Goal: Transaction & Acquisition: Download file/media

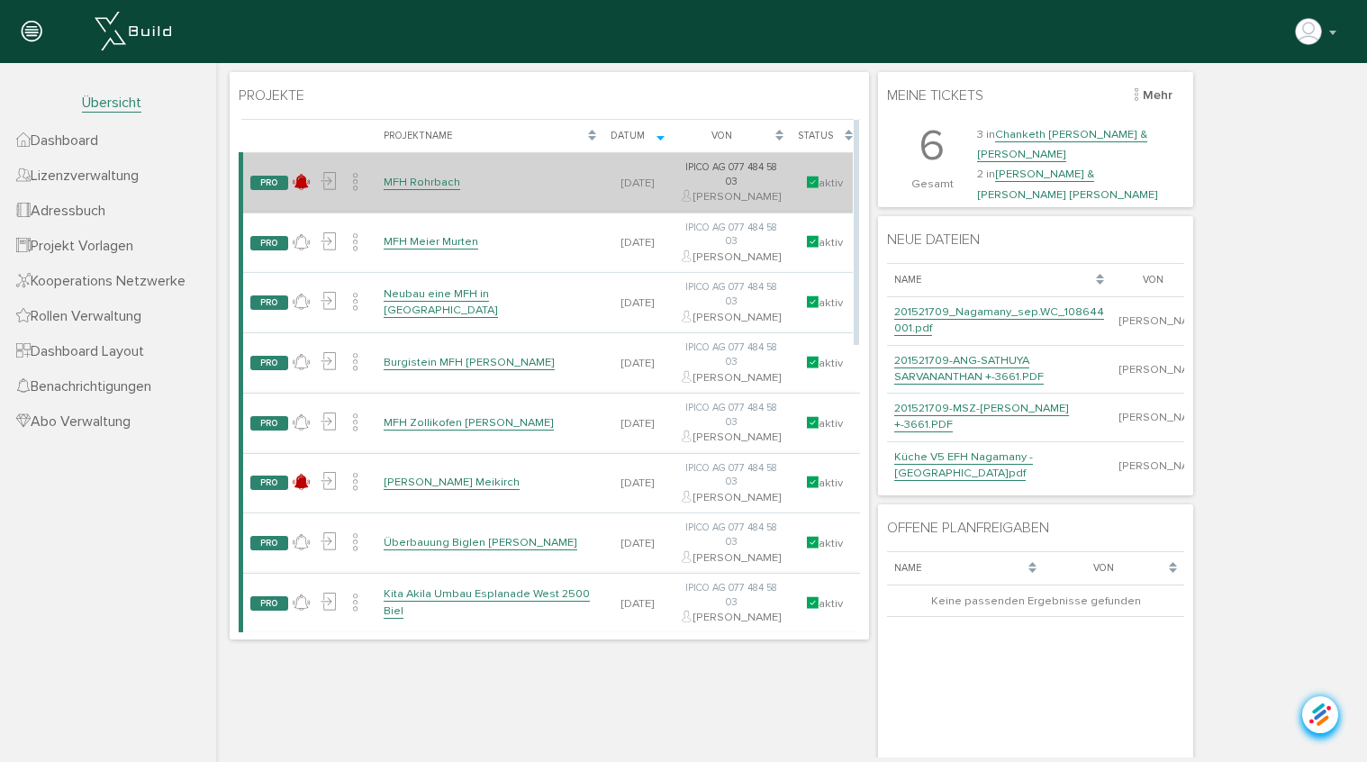
click at [421, 198] on td "MFH Rohrbach" at bounding box center [490, 183] width 228 height 60
click at [420, 190] on link "MFH Rohrbach" at bounding box center [422, 182] width 77 height 15
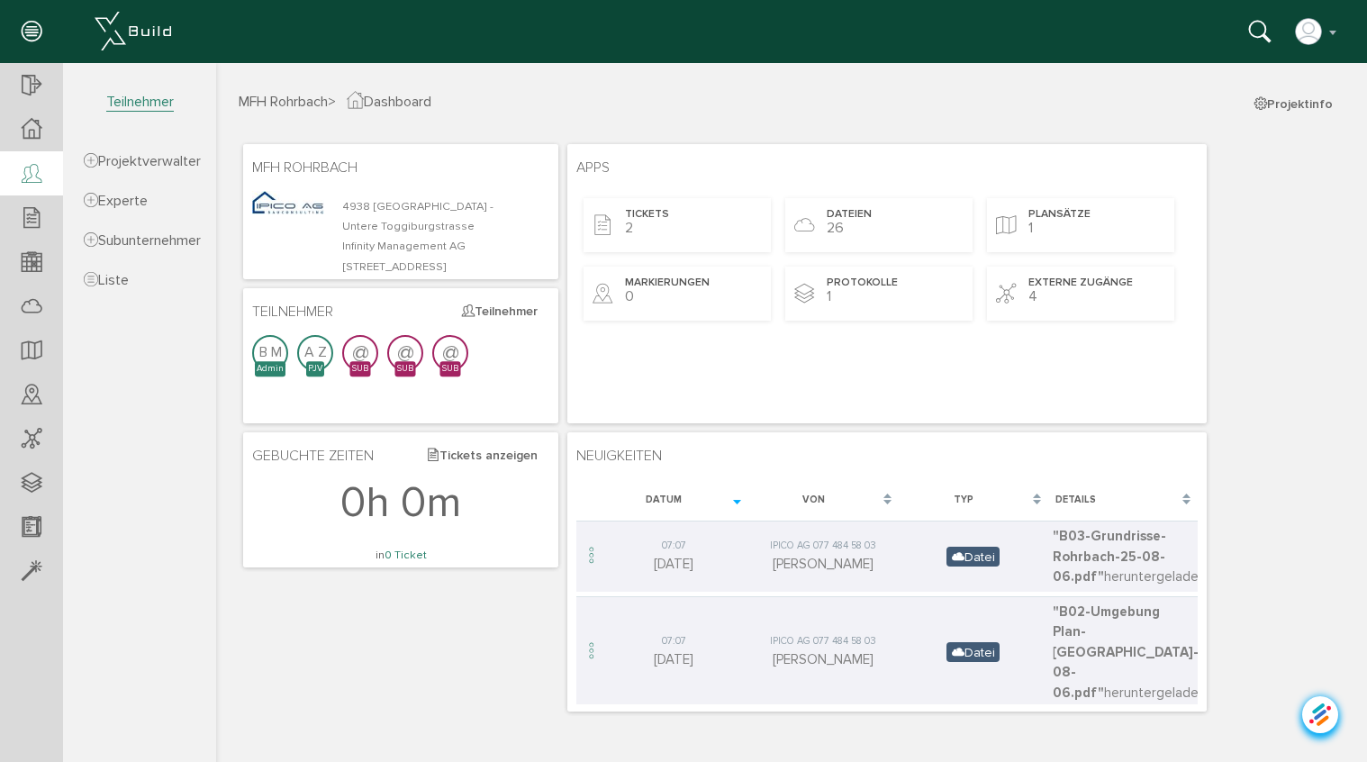
click at [39, 173] on icon at bounding box center [32, 174] width 20 height 25
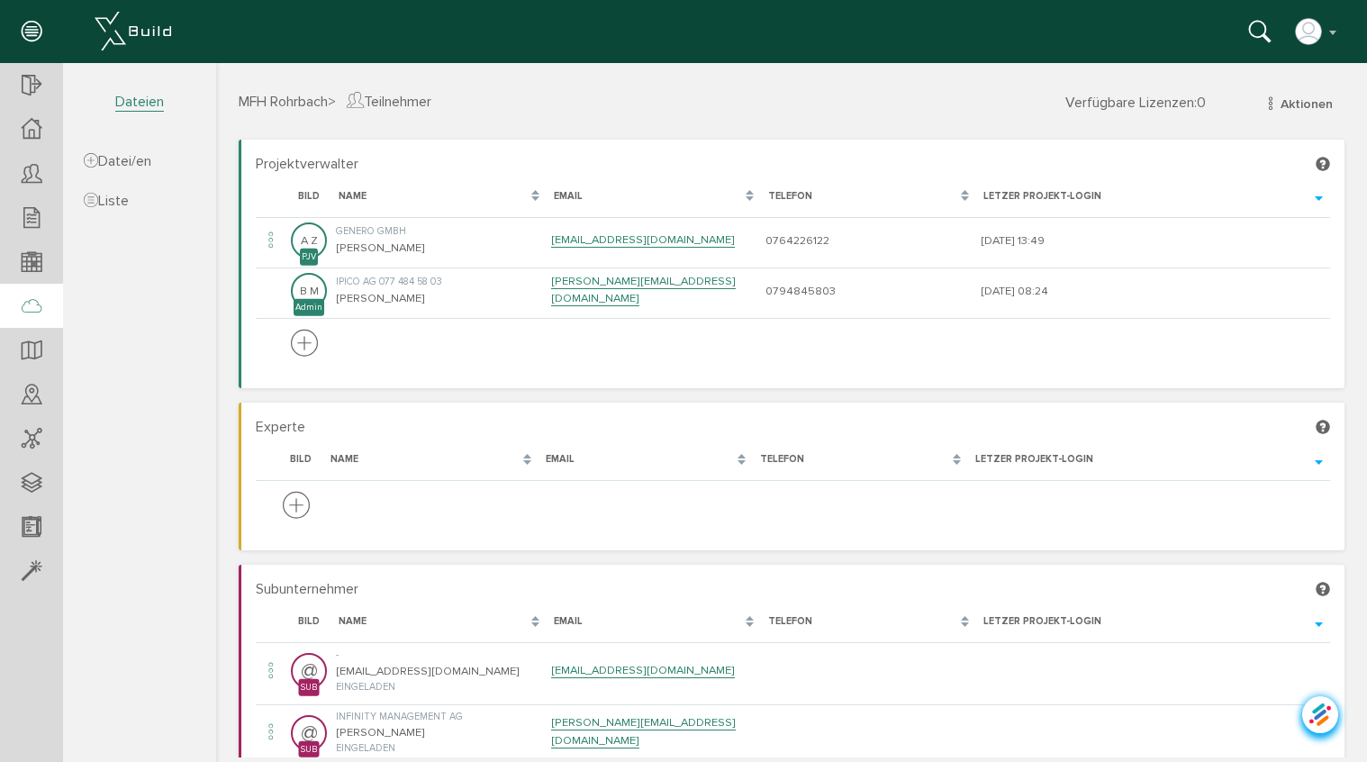
click at [28, 315] on icon at bounding box center [32, 306] width 20 height 25
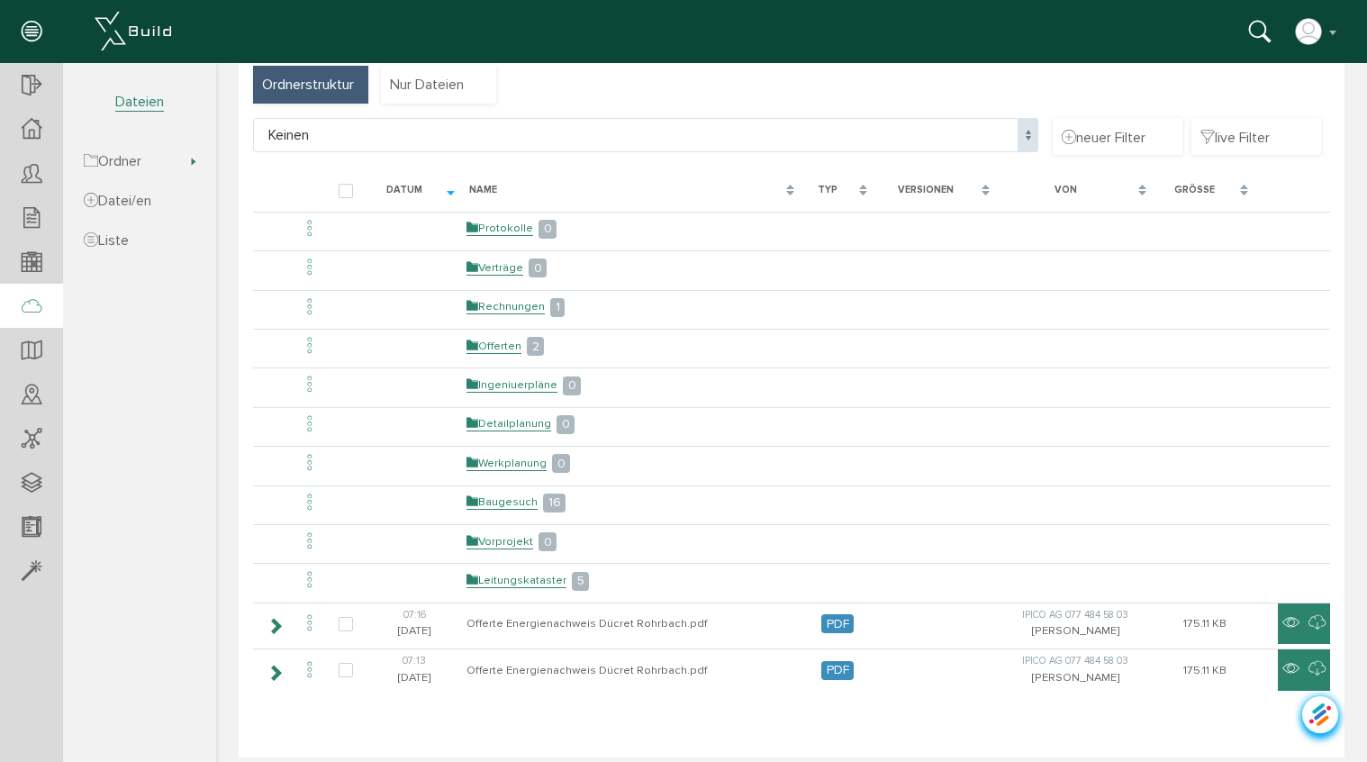
scroll to position [90, 0]
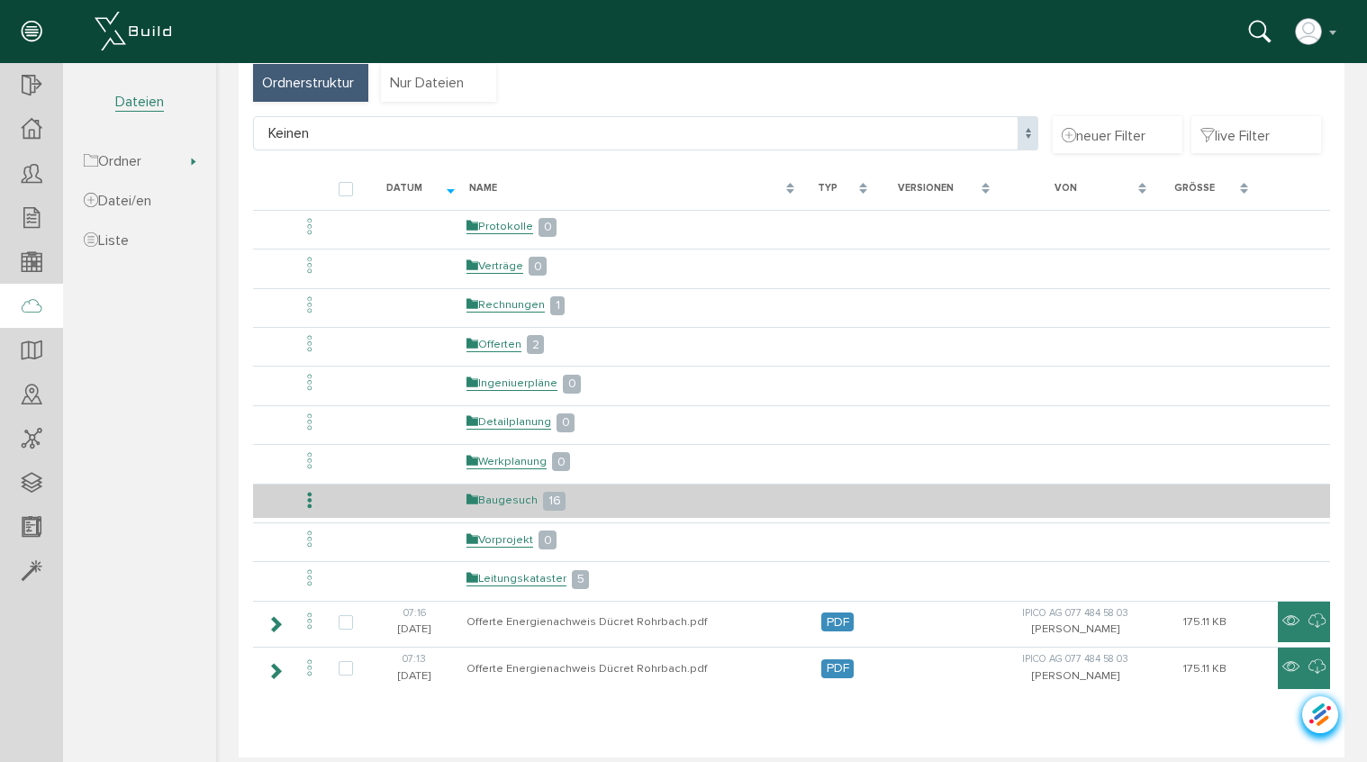
click at [515, 501] on link "Baugesuch" at bounding box center [501, 499] width 71 height 15
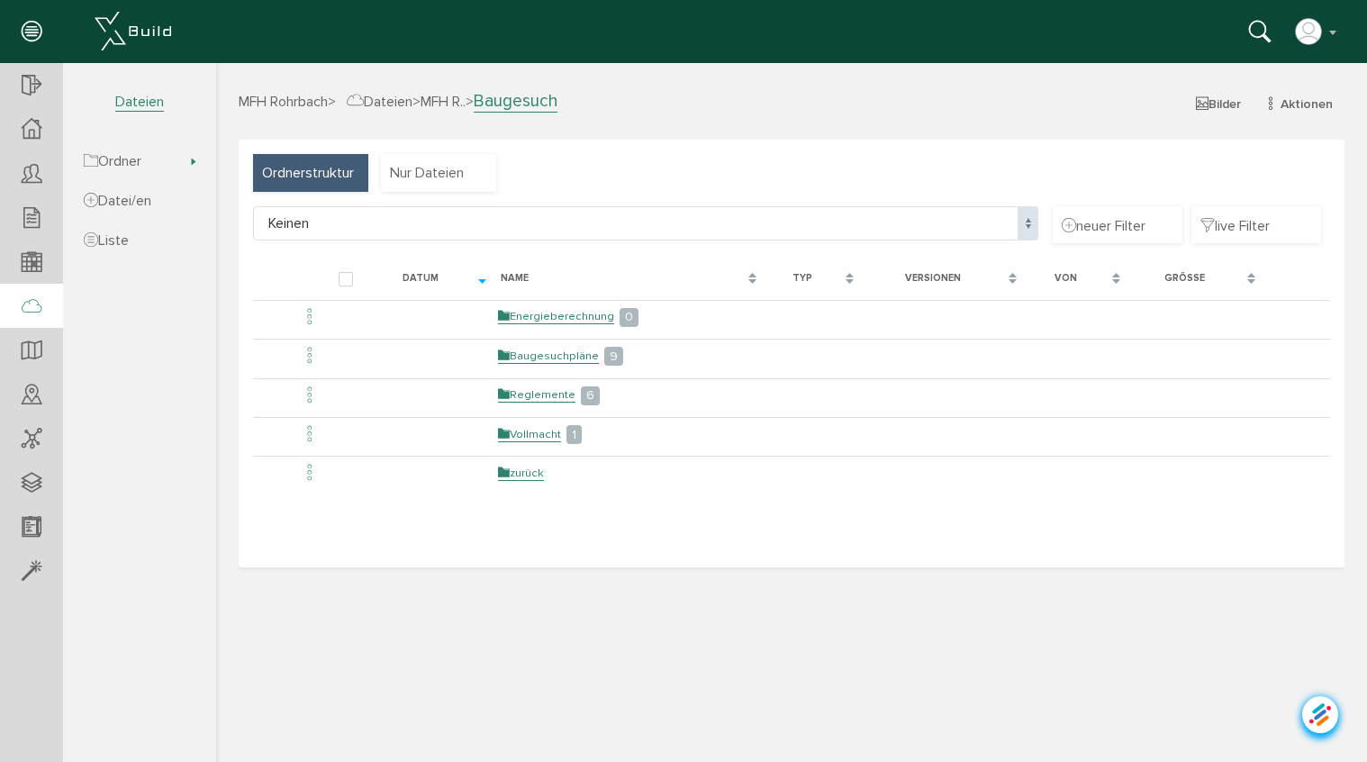
scroll to position [0, 0]
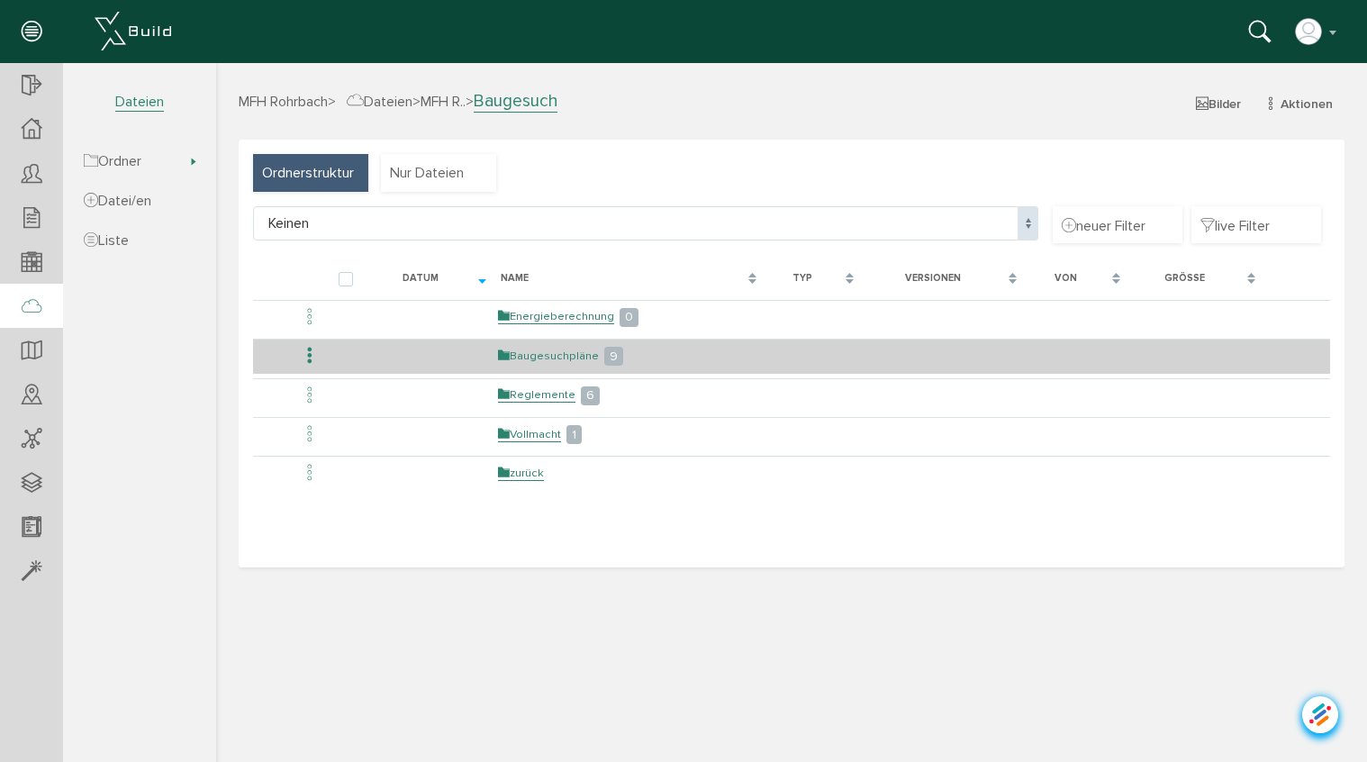
click at [562, 354] on link "Baugesuchpläne" at bounding box center [548, 355] width 101 height 15
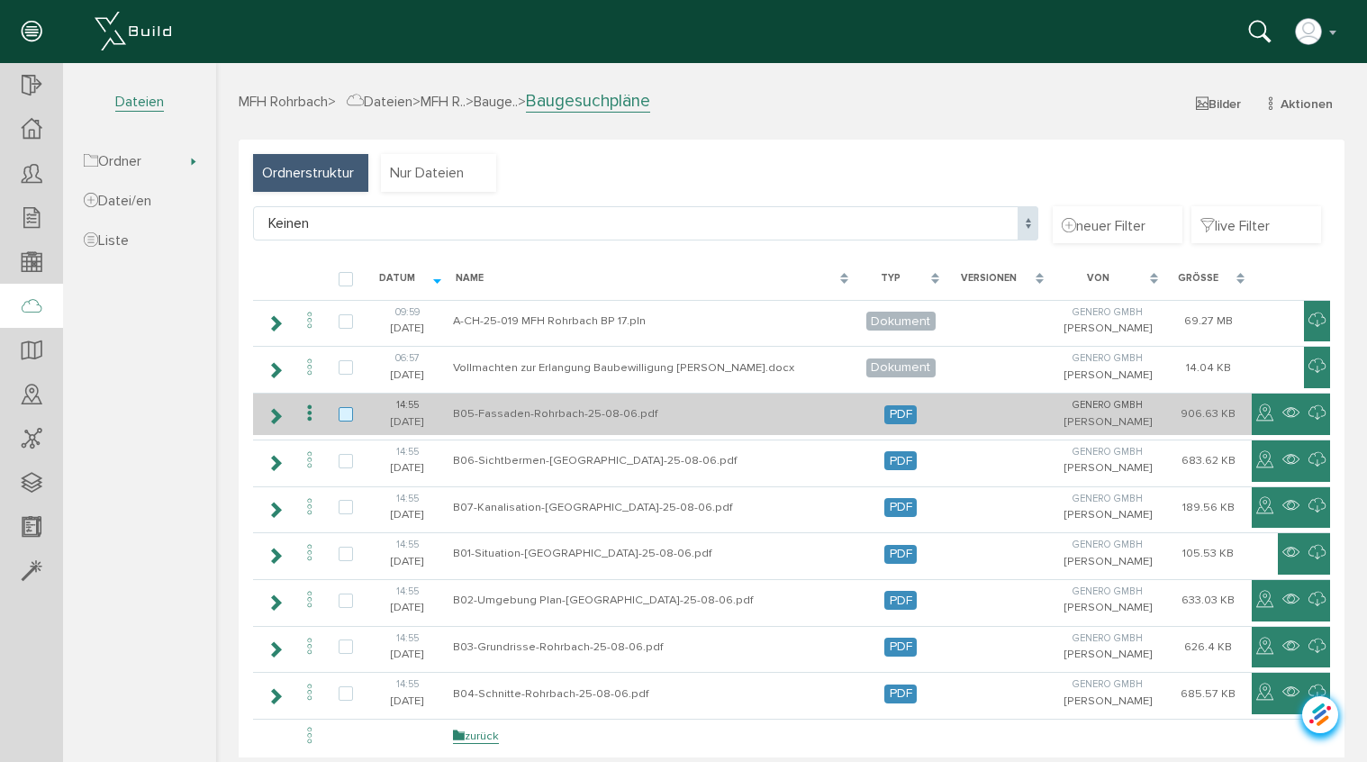
click at [343, 418] on label at bounding box center [350, 415] width 22 height 16
click at [343, 418] on input "checkbox" at bounding box center [345, 413] width 12 height 12
checkbox input "true"
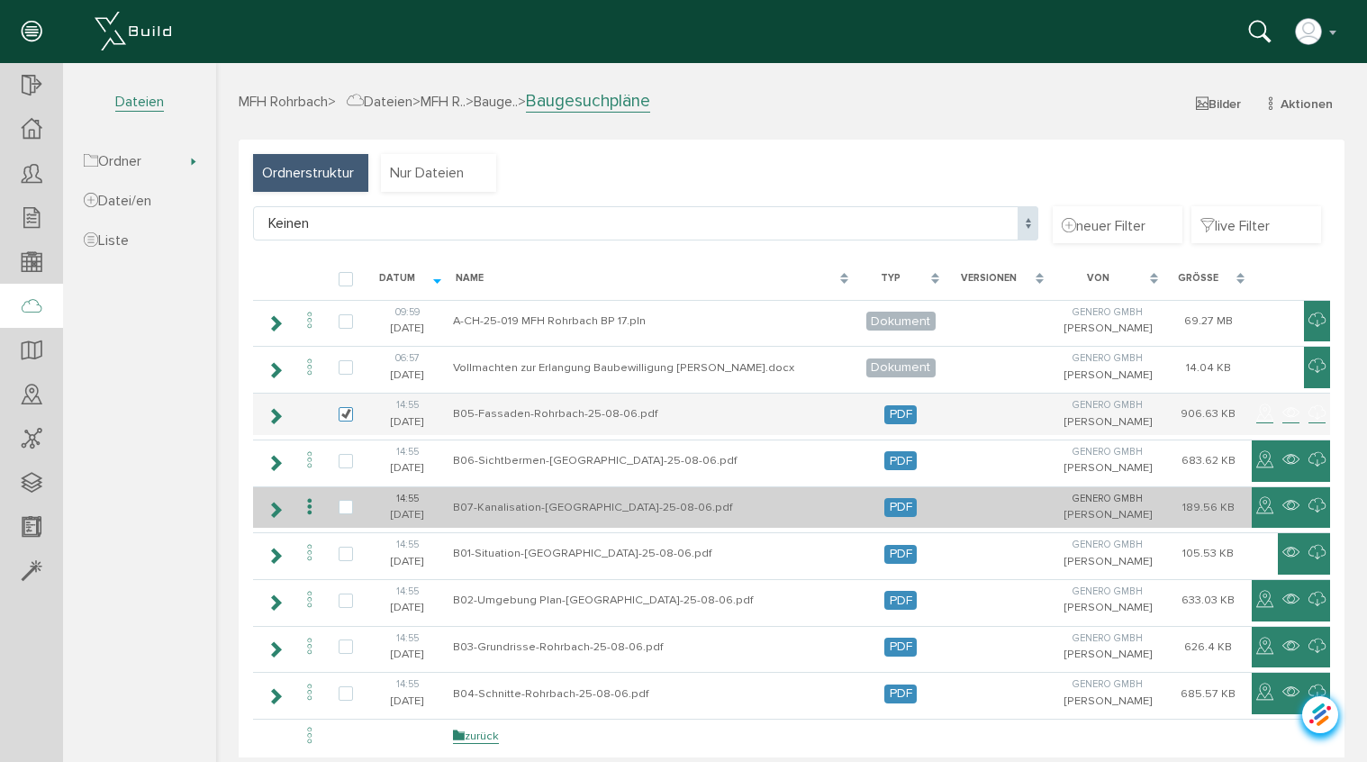
drag, startPoint x: 347, startPoint y: 466, endPoint x: 347, endPoint y: 487, distance: 20.7
click at [347, 466] on label at bounding box center [350, 462] width 22 height 16
click at [347, 465] on input "checkbox" at bounding box center [345, 460] width 12 height 12
checkbox input "true"
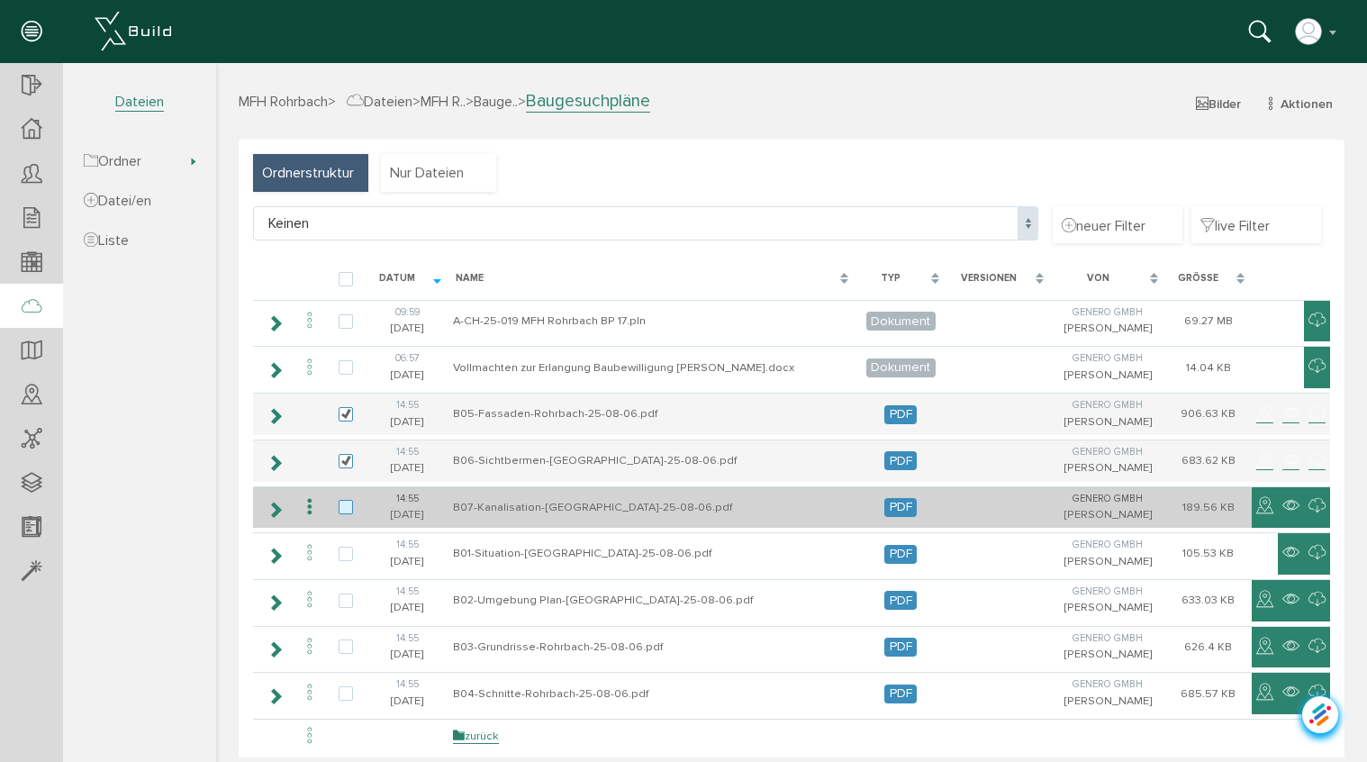
click at [347, 506] on label at bounding box center [350, 508] width 22 height 16
click at [347, 506] on input "checkbox" at bounding box center [345, 506] width 12 height 12
click at [344, 501] on label at bounding box center [350, 508] width 22 height 16
click at [344, 501] on input "checkbox" at bounding box center [345, 506] width 12 height 12
checkbox input "false"
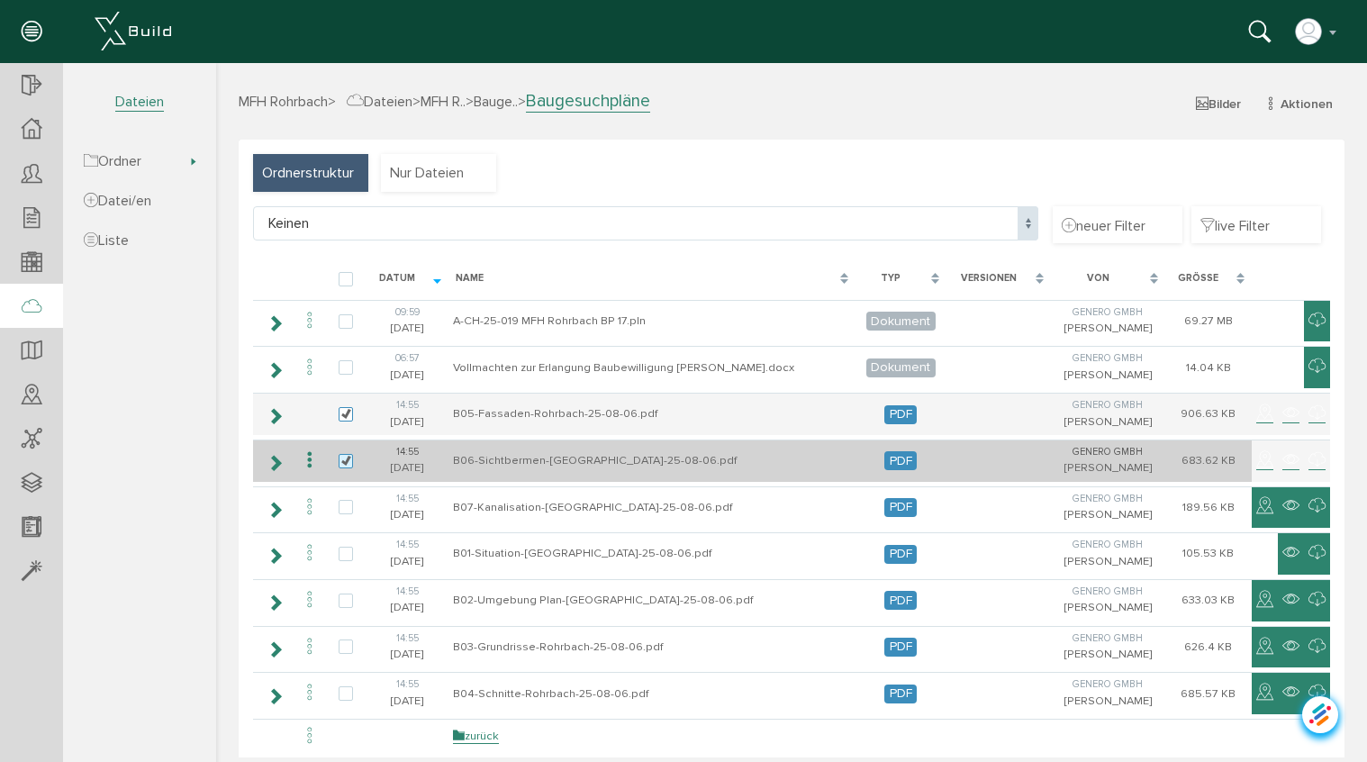
click at [353, 461] on label at bounding box center [350, 462] width 22 height 16
click at [350, 461] on input "checkbox" at bounding box center [345, 460] width 12 height 12
checkbox input "false"
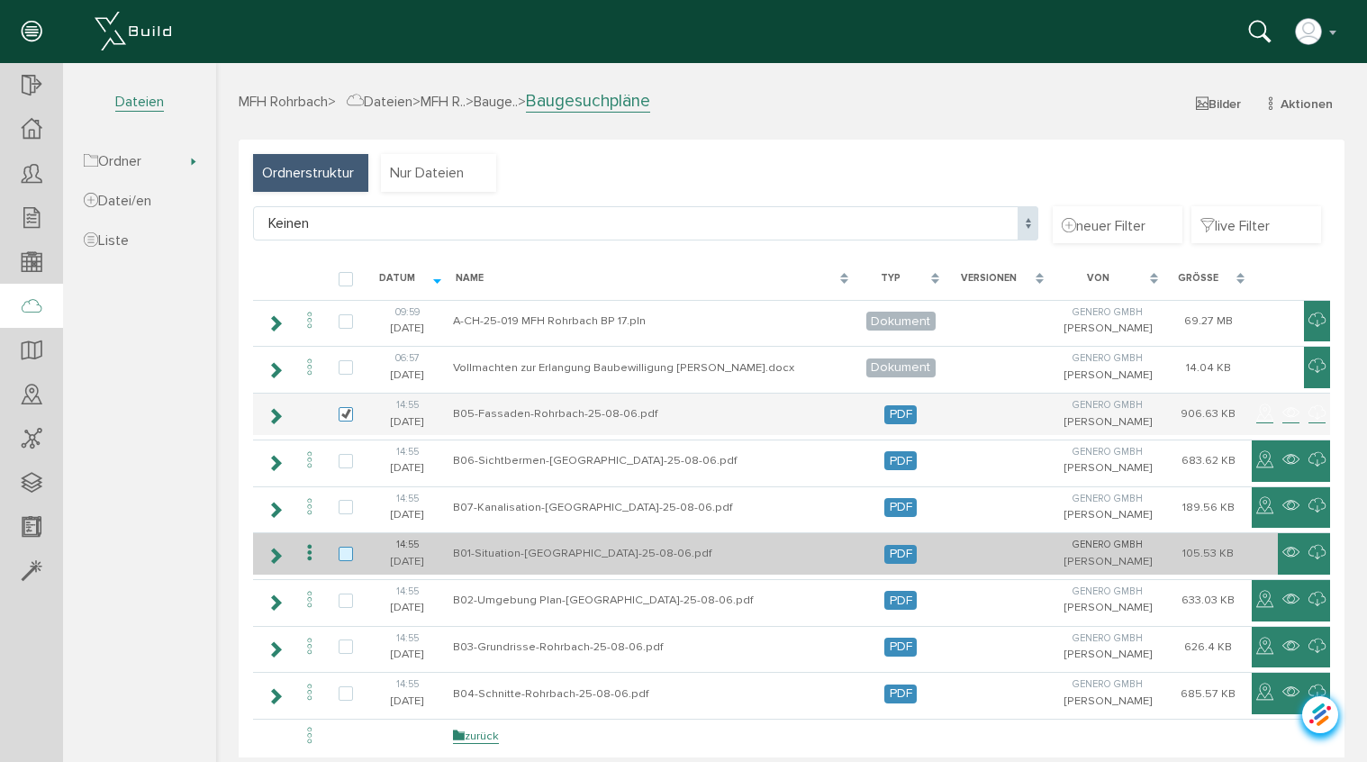
click at [346, 553] on label at bounding box center [350, 554] width 22 height 16
click at [346, 553] on input "checkbox" at bounding box center [345, 552] width 12 height 12
checkbox input "true"
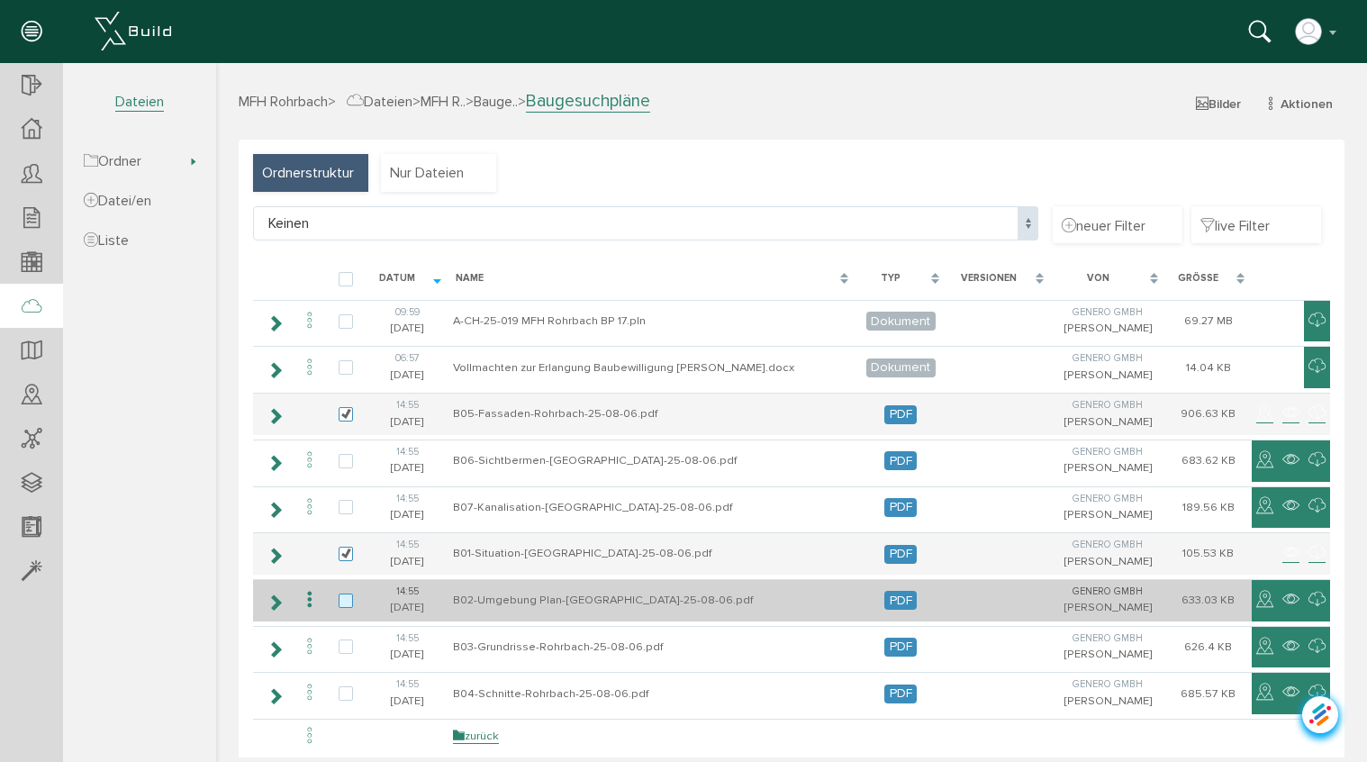
click at [349, 601] on label at bounding box center [350, 601] width 22 height 16
click at [349, 601] on input "checkbox" at bounding box center [345, 599] width 12 height 12
checkbox input "true"
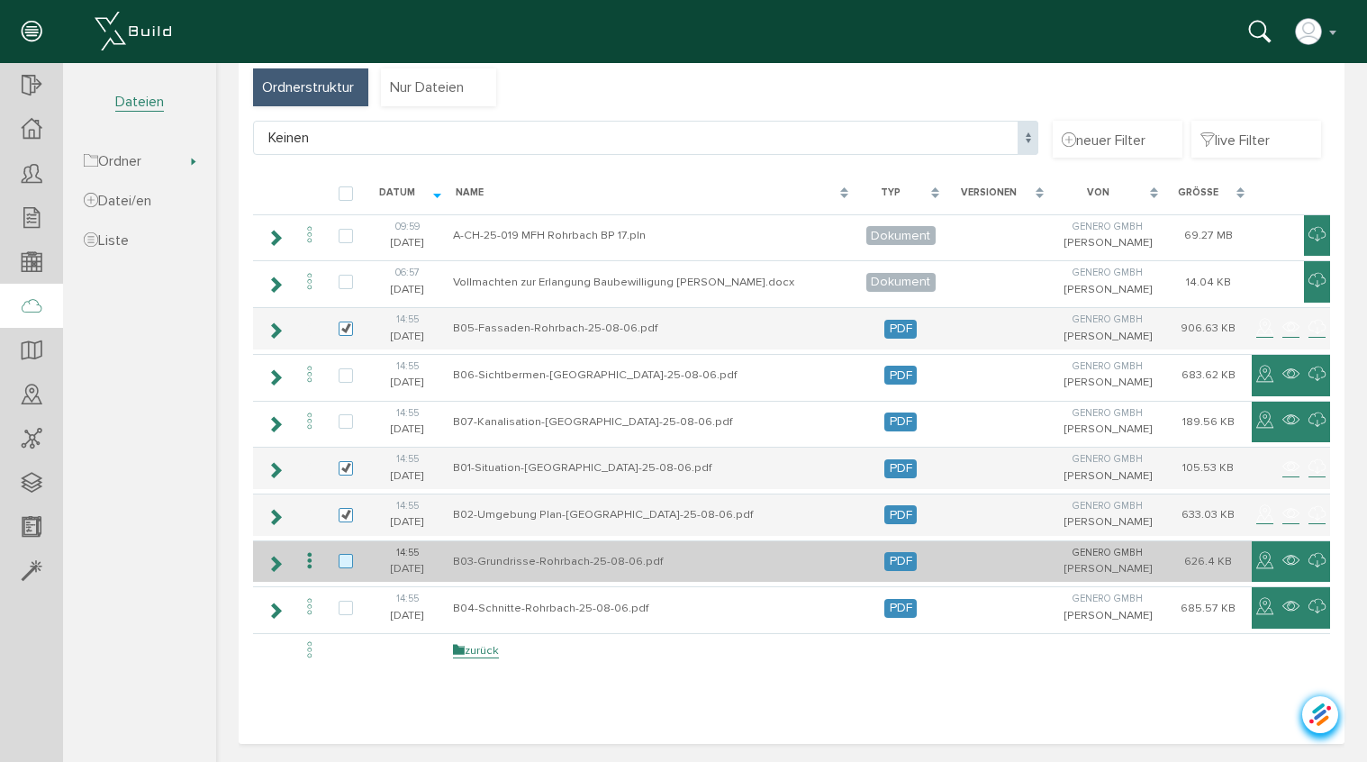
scroll to position [86, 0]
click at [351, 560] on label at bounding box center [350, 561] width 22 height 16
click at [350, 560] on input "checkbox" at bounding box center [345, 559] width 12 height 12
checkbox input "true"
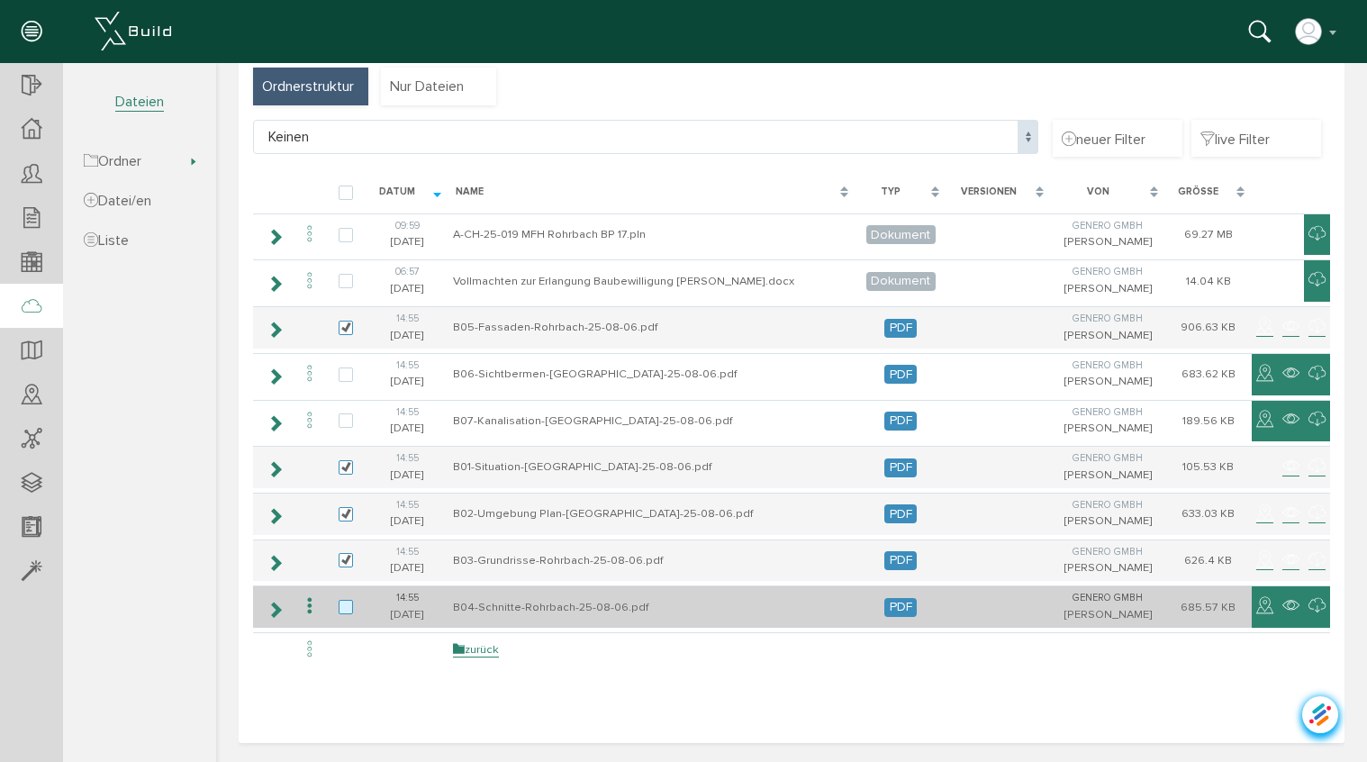
click at [348, 608] on label at bounding box center [350, 608] width 22 height 16
click at [348, 608] on input "checkbox" at bounding box center [345, 606] width 12 height 12
checkbox input "true"
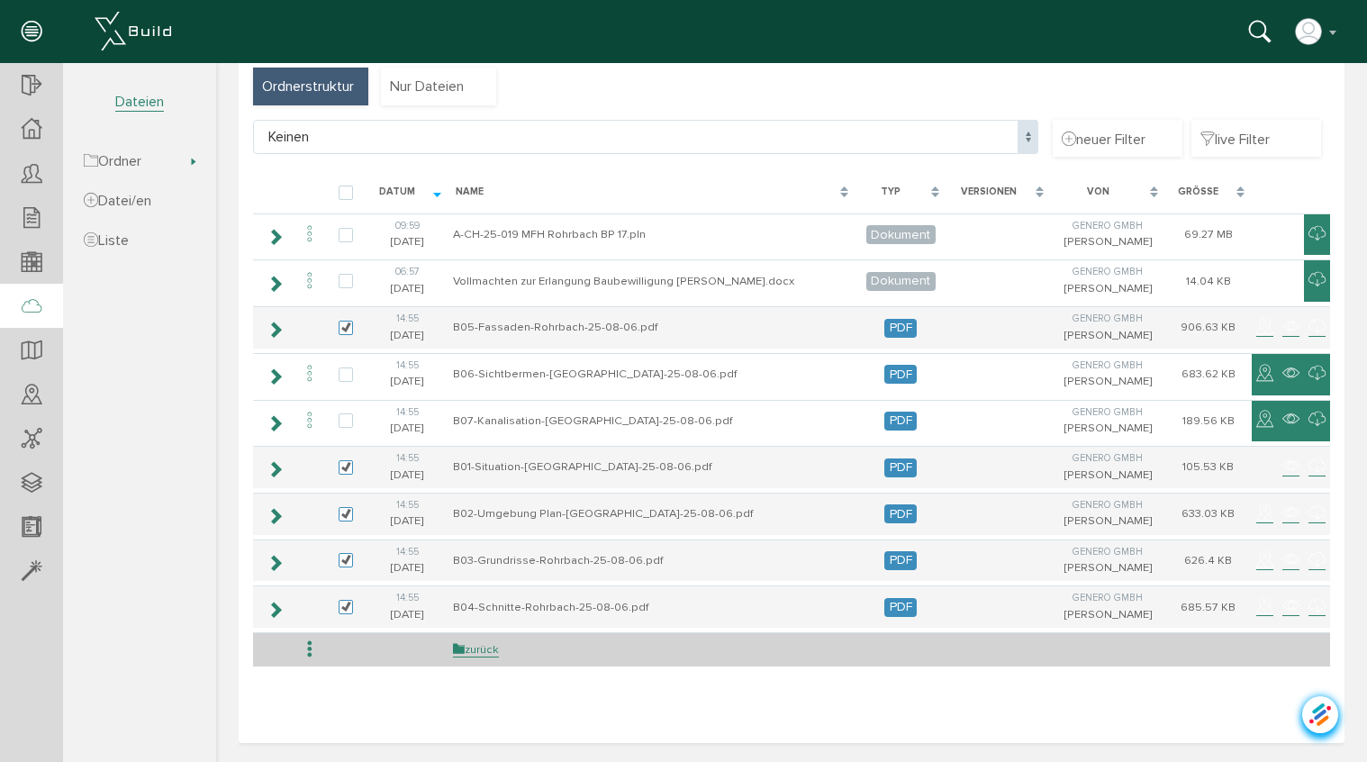
click at [312, 647] on icon at bounding box center [310, 649] width 22 height 24
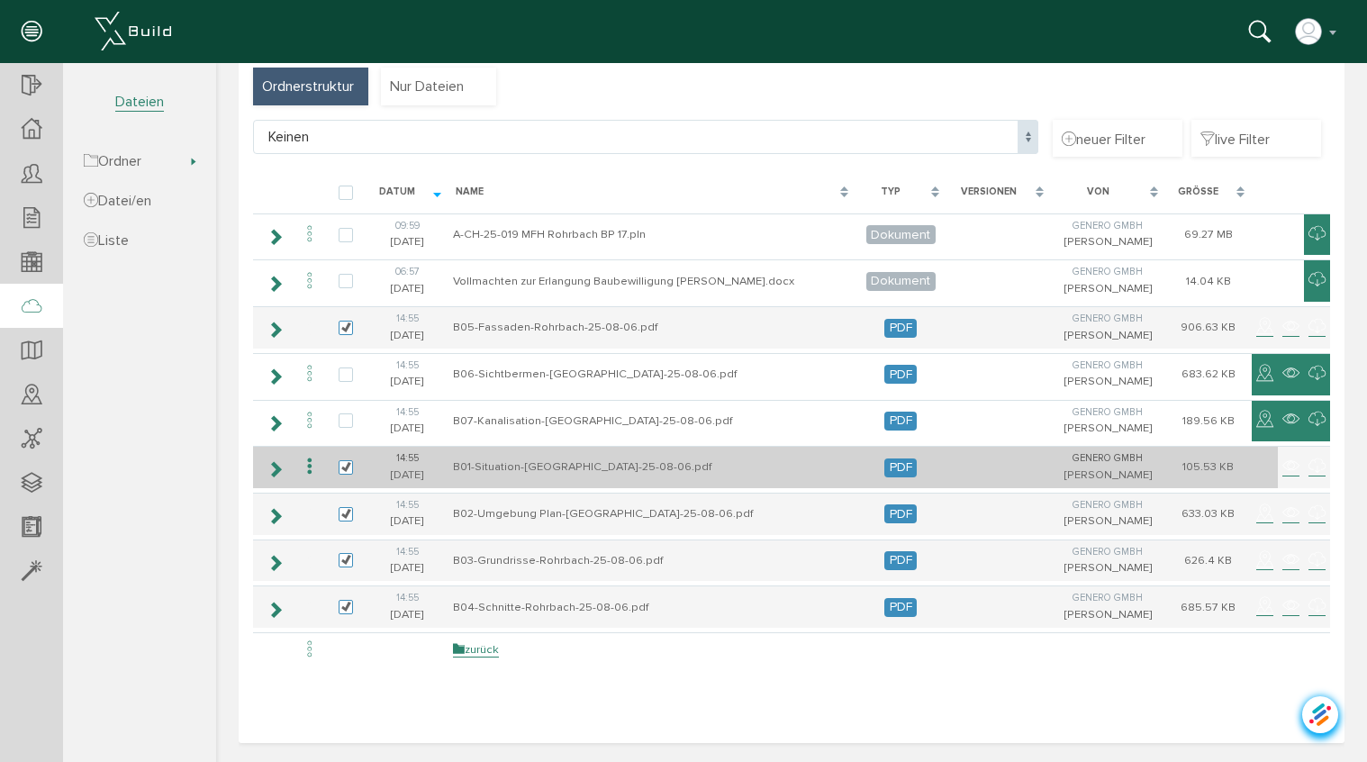
click at [312, 463] on icon at bounding box center [310, 467] width 22 height 24
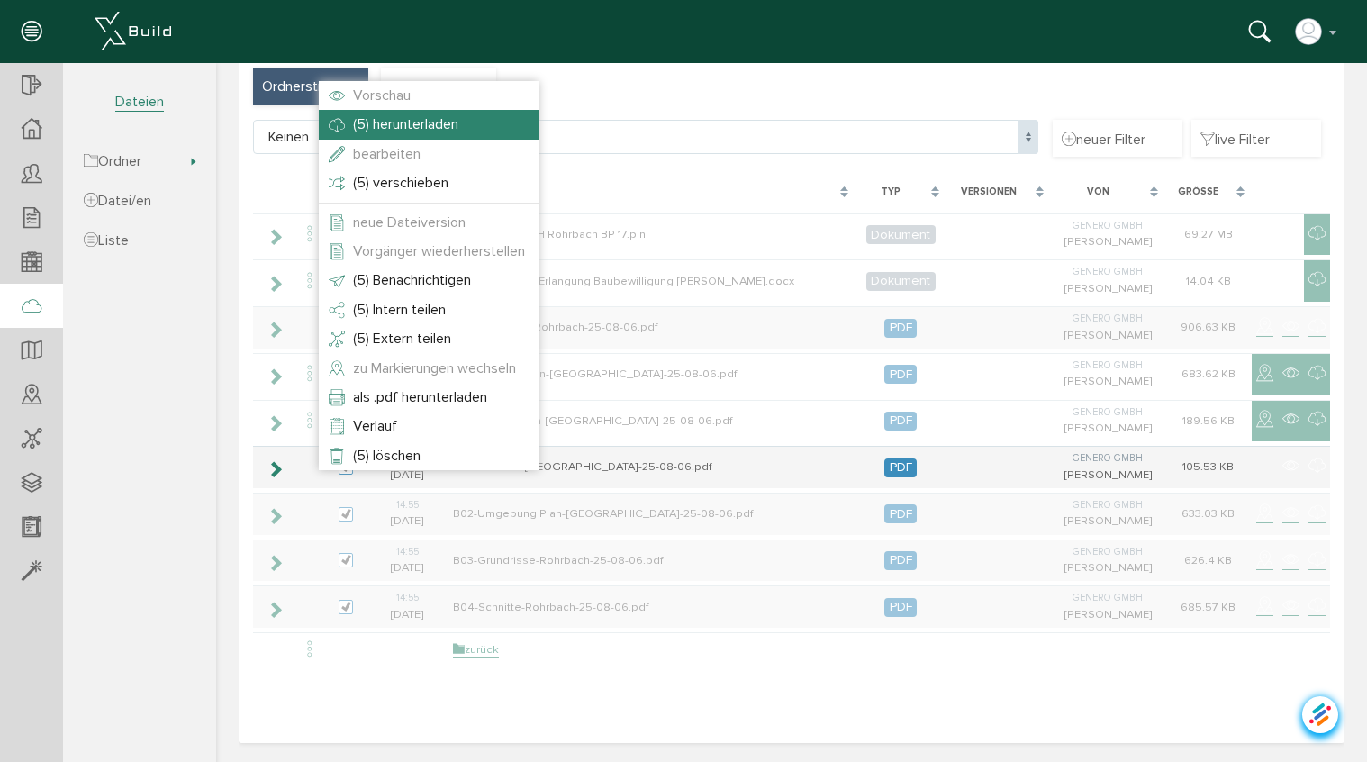
click at [446, 131] on span "(5) herunterladen" at bounding box center [405, 124] width 105 height 18
